Goal: Information Seeking & Learning: Learn about a topic

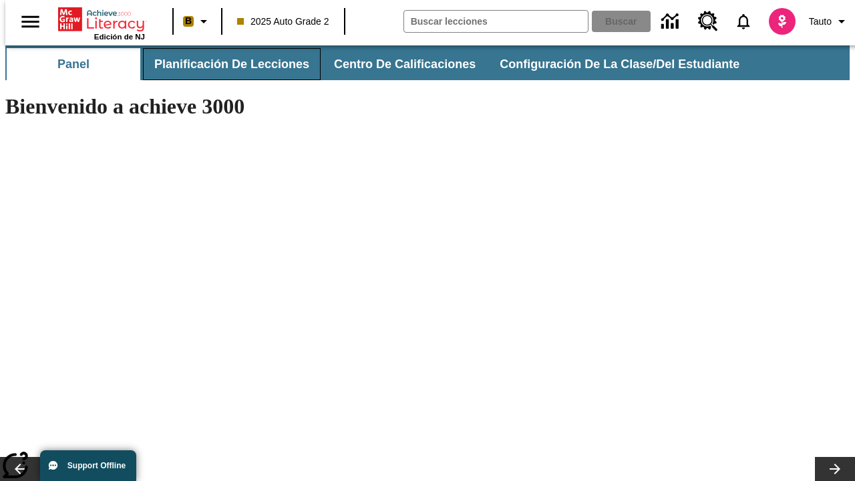
click at [224, 64] on button "Planificación de lecciones" at bounding box center [232, 64] width 178 height 32
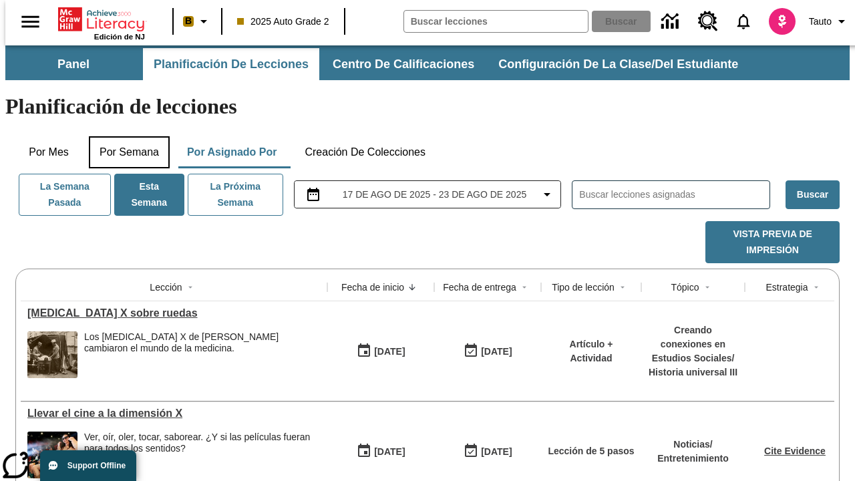
click at [125, 136] on button "Por semana" at bounding box center [129, 152] width 81 height 32
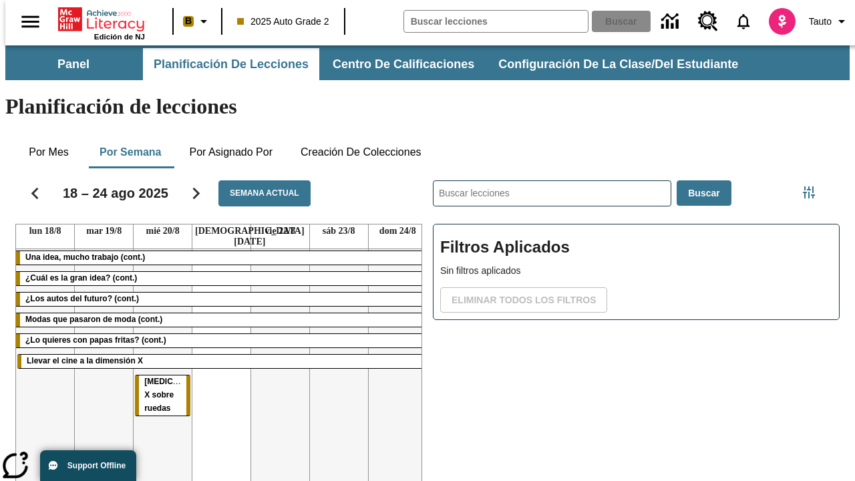
click at [392, 332] on tr "Una idea, mucho trabajo (cont.) ¿Cuál es la gran idea? (cont.) ¿Los autos del f…" at bounding box center [221, 393] width 411 height 288
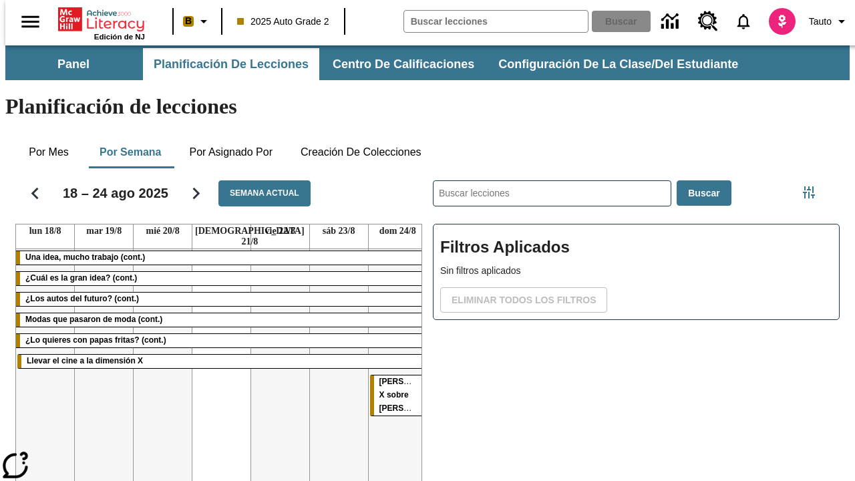
click at [388, 377] on span "[MEDICAL_DATA] X sobre ruedas" at bounding box center [412, 395] width 67 height 36
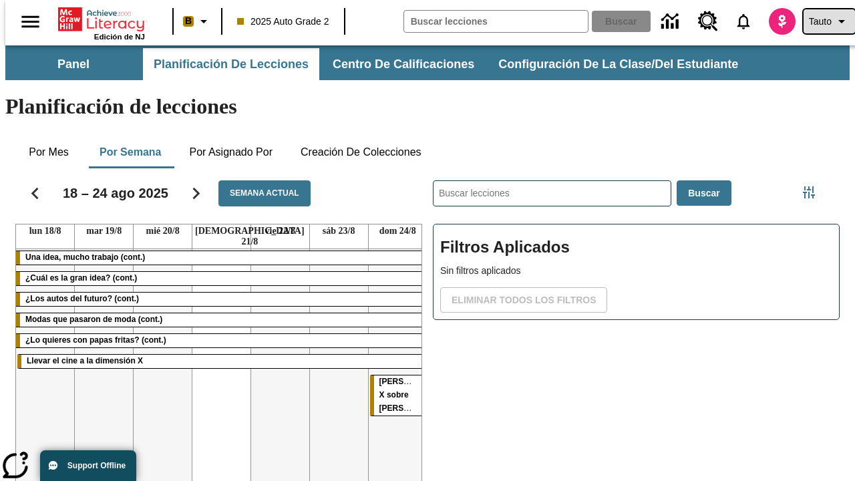
click at [822, 21] on span "Tauto" at bounding box center [820, 22] width 23 height 14
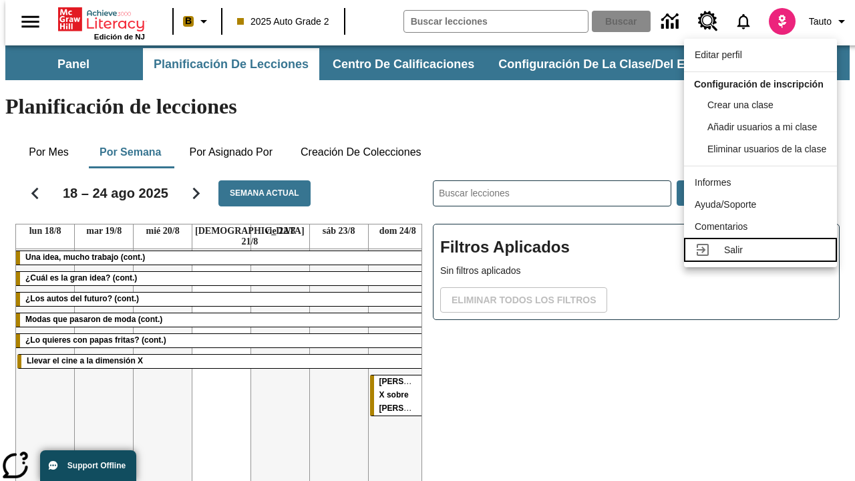
click at [764, 257] on div "Salir" at bounding box center [775, 250] width 102 height 14
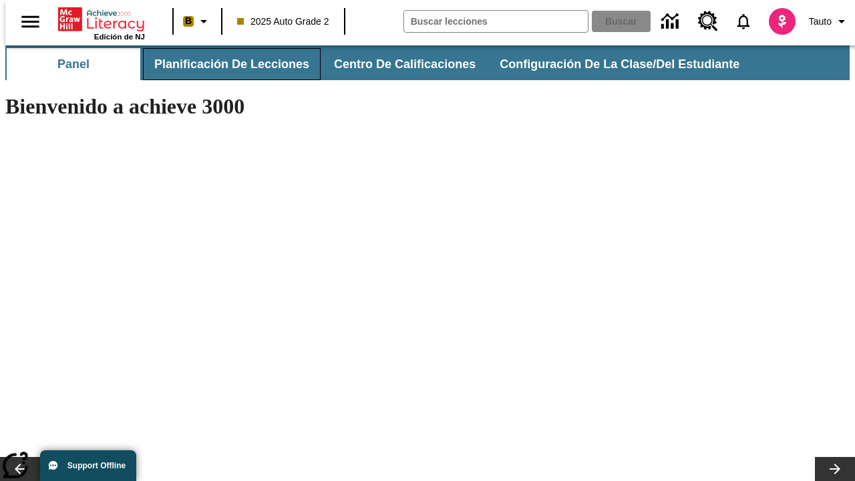
click at [224, 64] on button "Planificación de lecciones" at bounding box center [232, 64] width 178 height 32
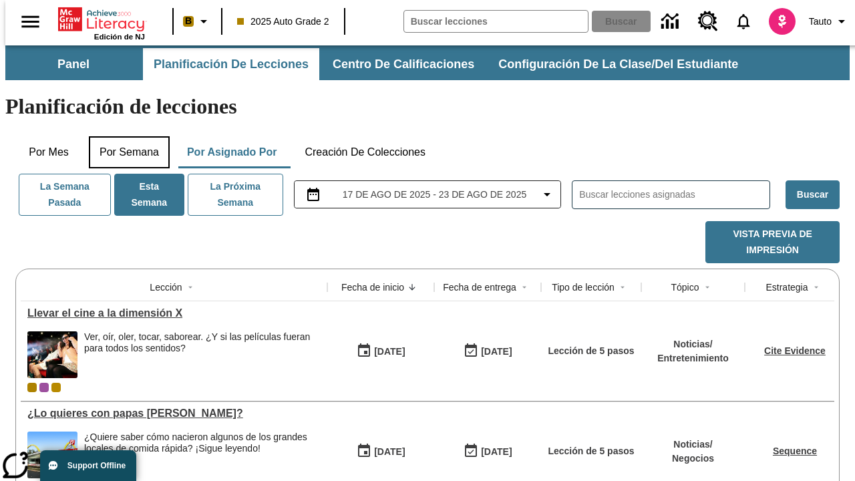
click at [125, 136] on button "Por semana" at bounding box center [129, 152] width 81 height 32
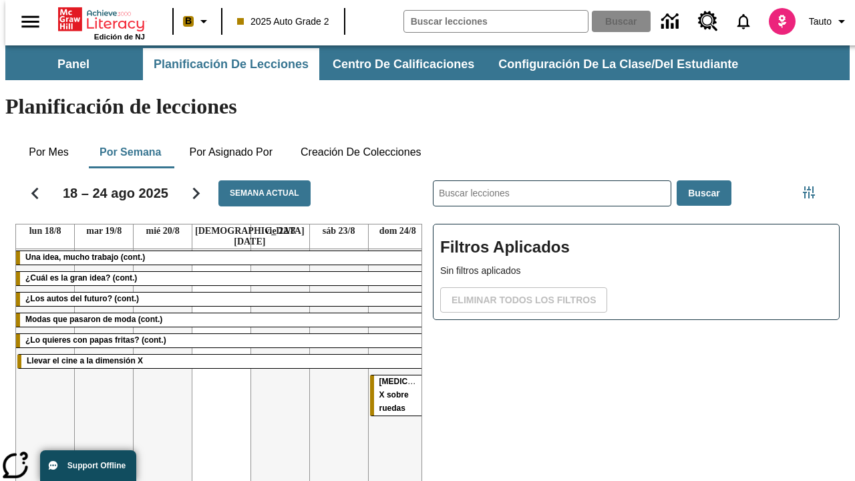
click at [157, 332] on tr "Una idea, mucho trabajo (cont.) ¿Cuál es la gran idea? (cont.) ¿Los autos del f…" at bounding box center [221, 393] width 411 height 288
